Goal: Transaction & Acquisition: Purchase product/service

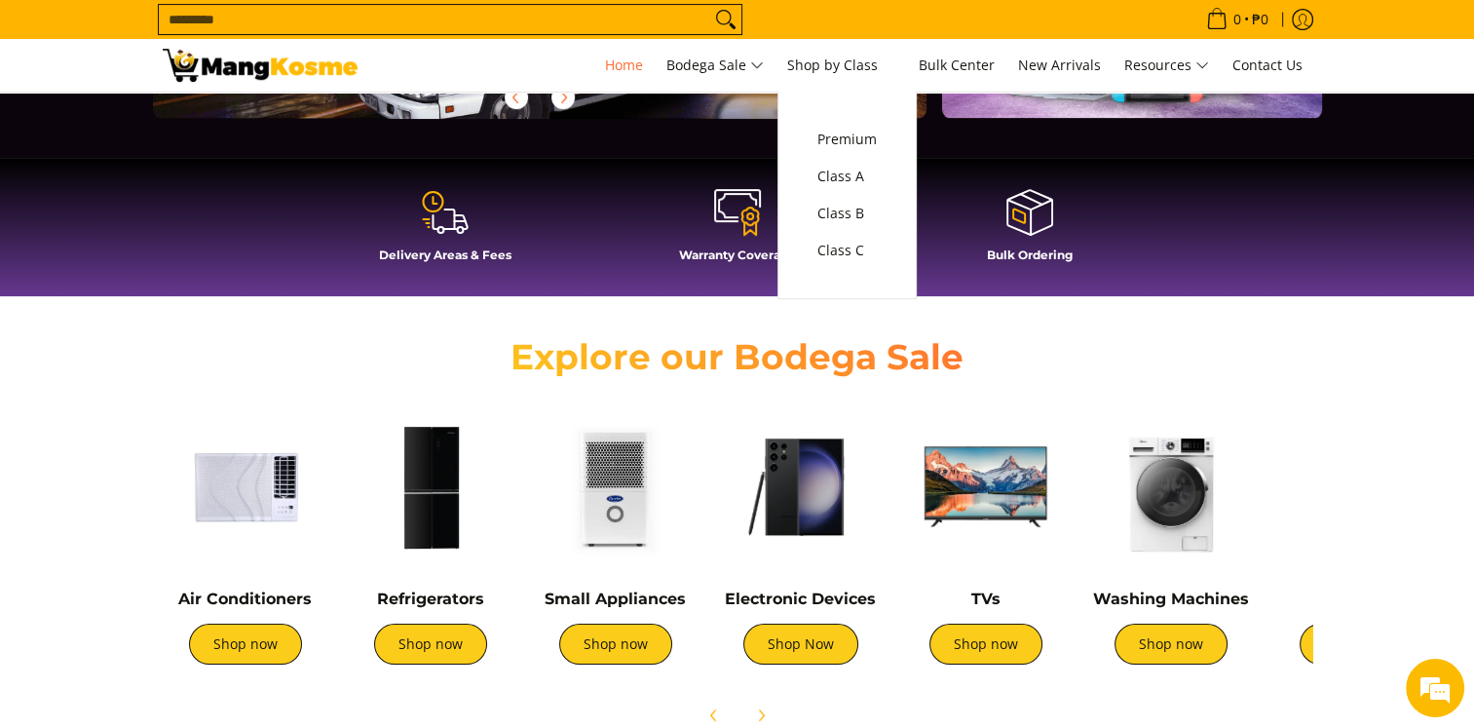
scroll to position [585, 0]
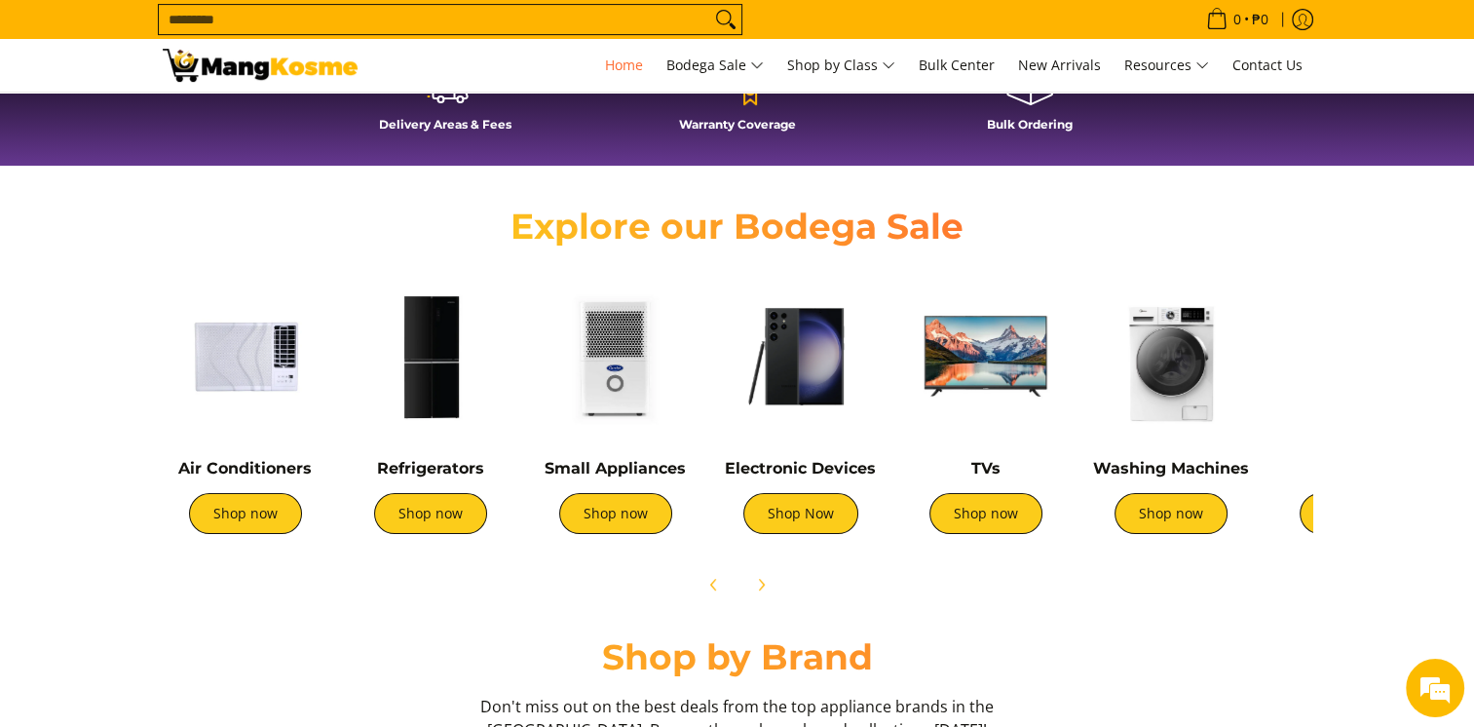
click at [623, 540] on div "Small Appliances Shop now" at bounding box center [616, 506] width 166 height 95
click at [622, 520] on link "Shop now" at bounding box center [615, 513] width 113 height 41
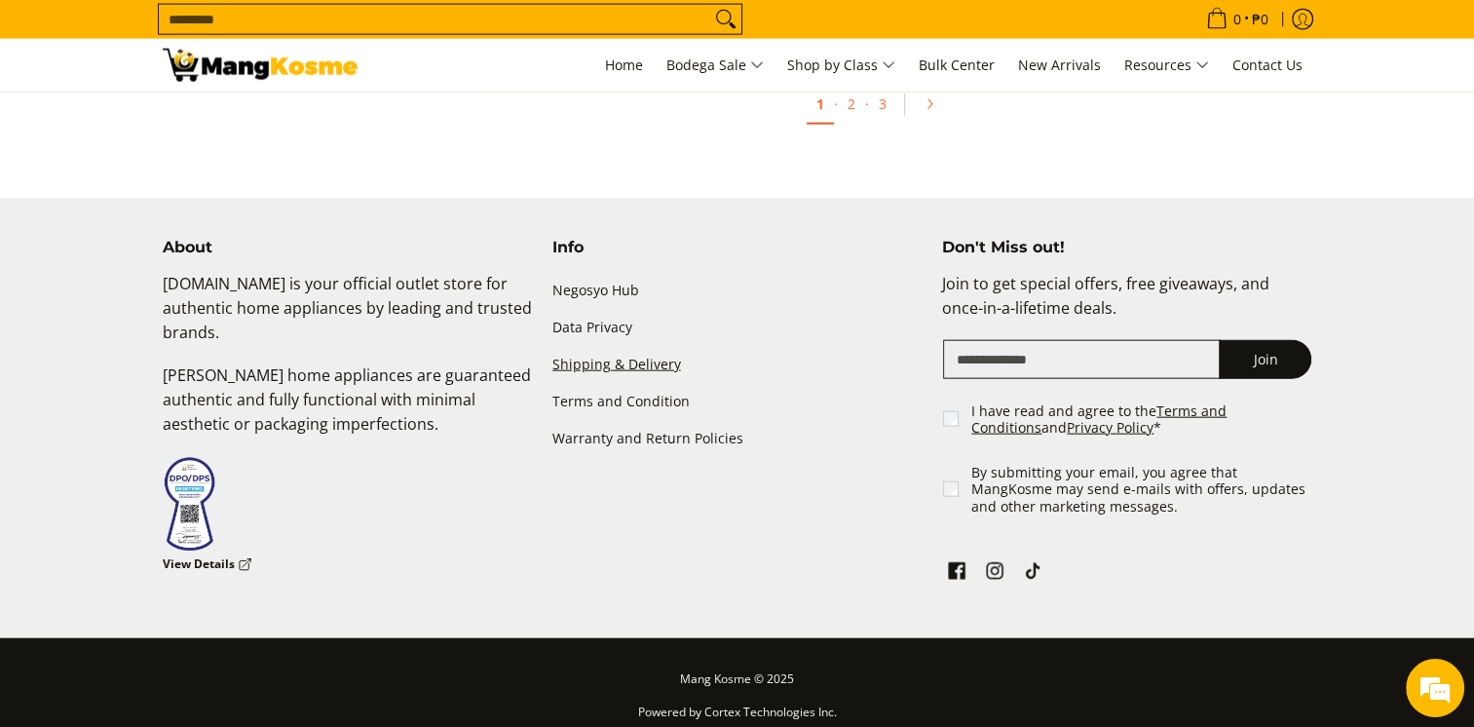
scroll to position [4119, 0]
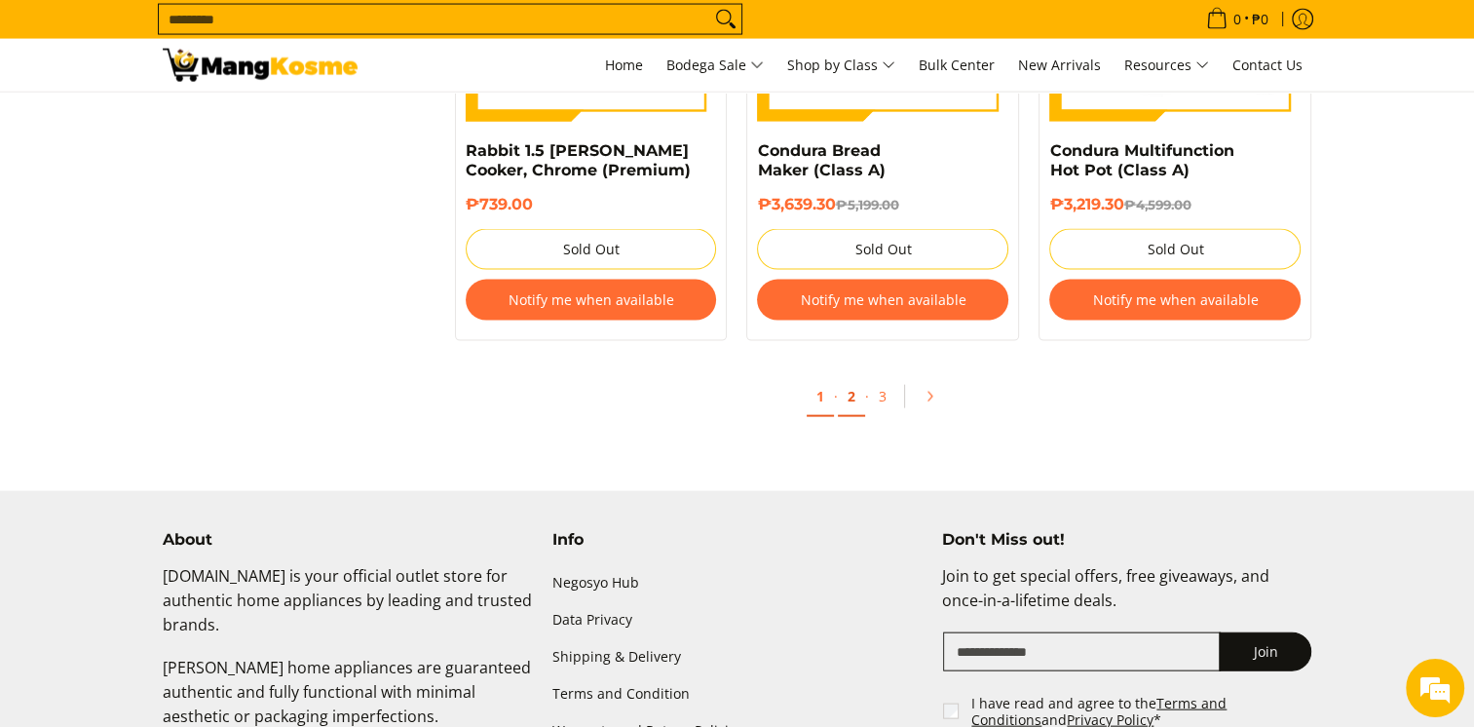
click at [860, 378] on link "2" at bounding box center [851, 397] width 27 height 40
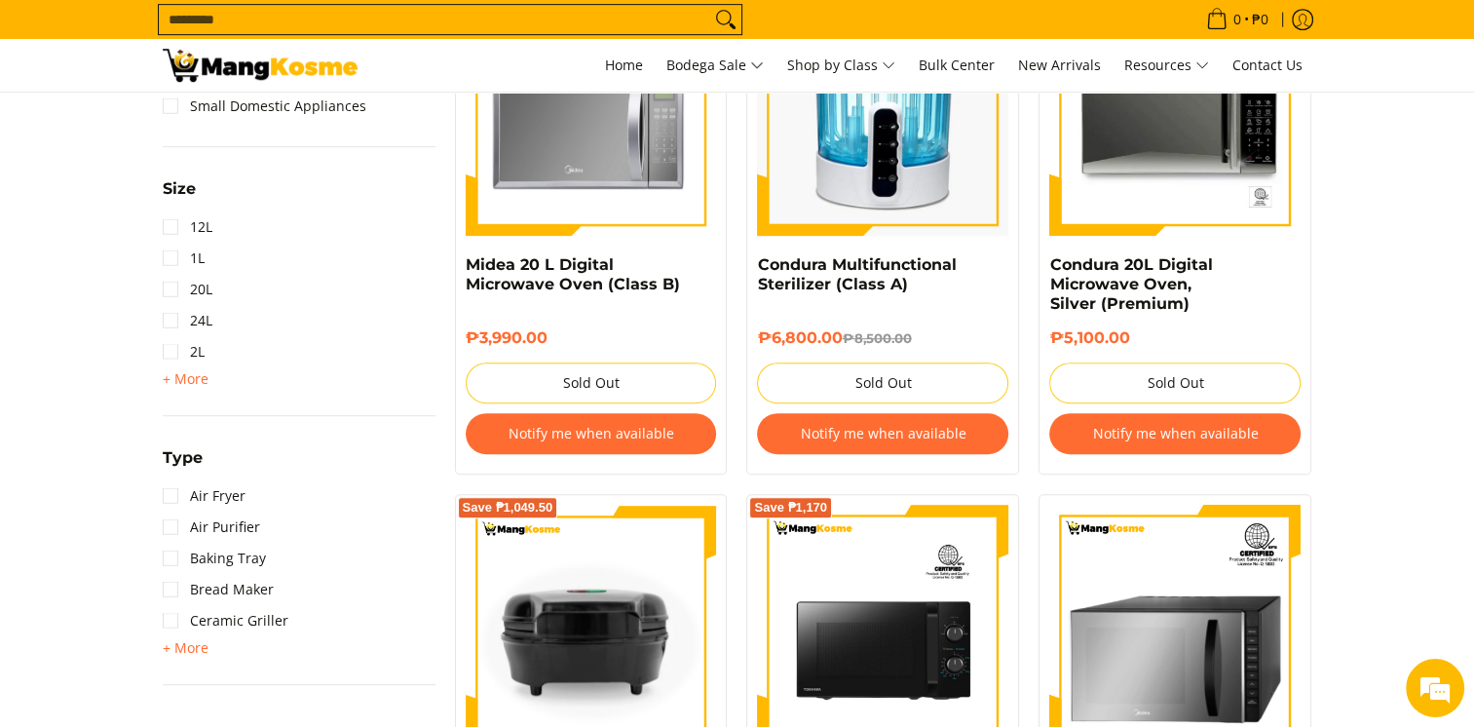
scroll to position [779, 0]
